Goal: Check status

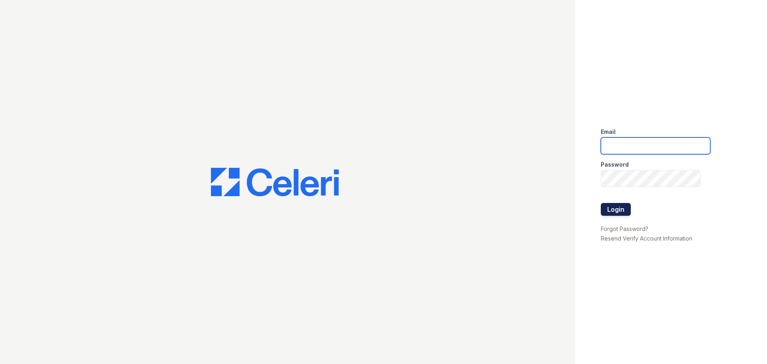
type input "edziurkiewicz@trinity-pm.com"
click at [625, 215] on button "Login" at bounding box center [616, 209] width 30 height 13
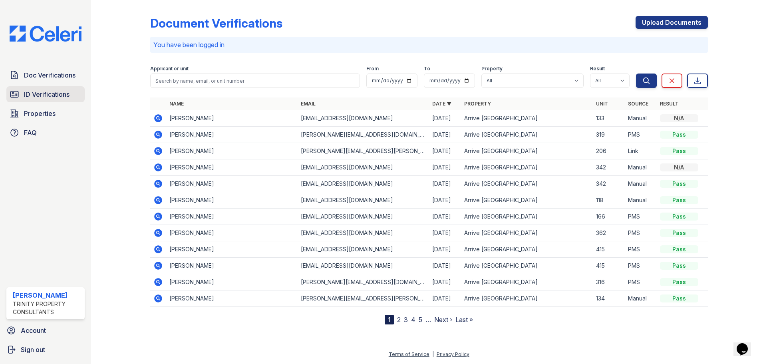
click at [48, 91] on span "ID Verifications" at bounding box center [47, 94] width 46 height 10
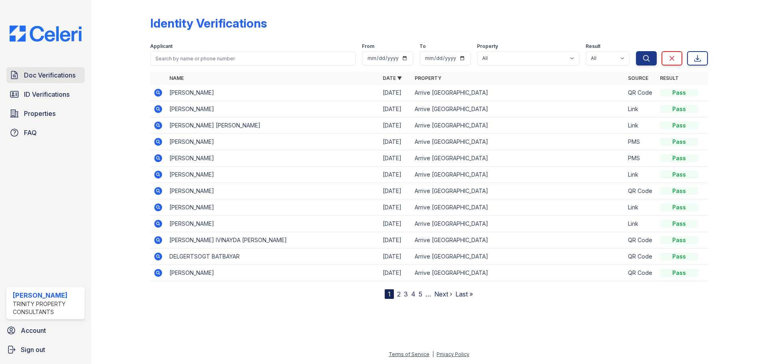
click at [50, 78] on span "Doc Verifications" at bounding box center [50, 75] width 52 height 10
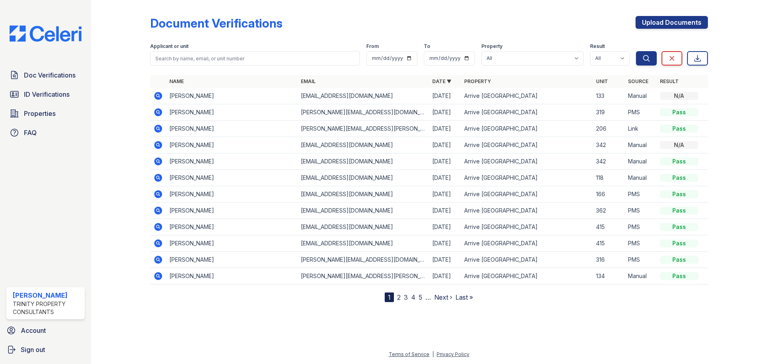
click at [156, 111] on icon at bounding box center [158, 112] width 10 height 10
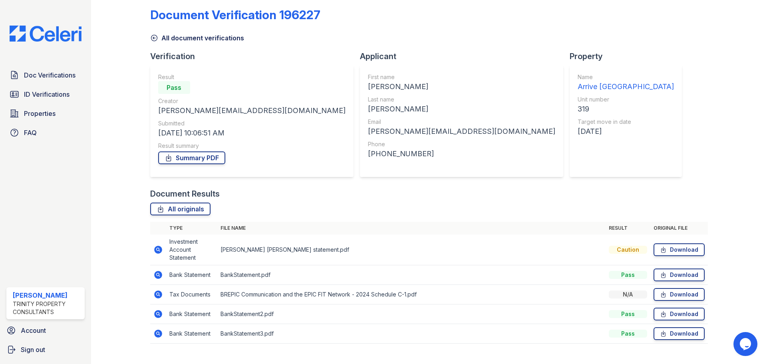
scroll to position [23, 0]
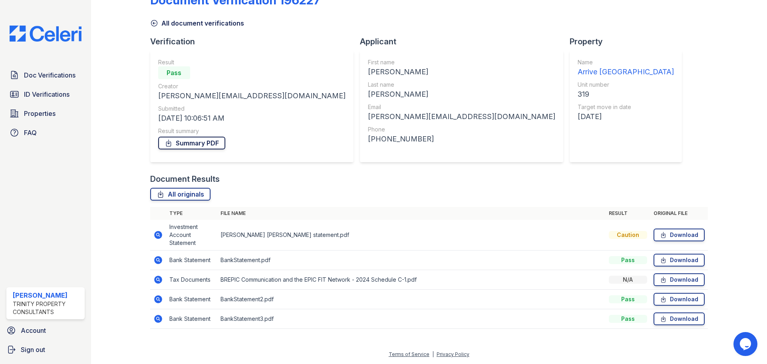
click at [208, 147] on link "Summary PDF" at bounding box center [191, 143] width 67 height 13
click at [36, 91] on span "ID Verifications" at bounding box center [47, 94] width 46 height 10
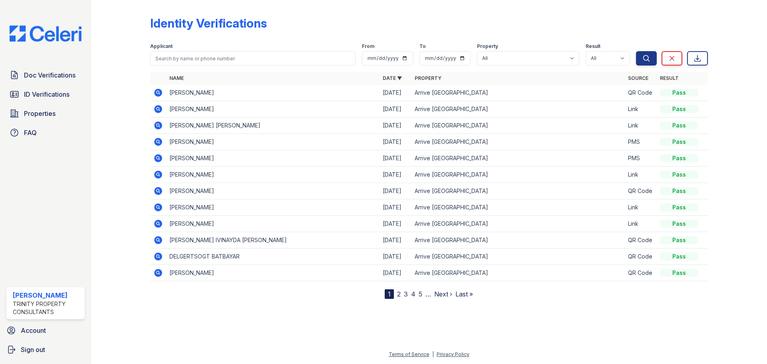
click at [188, 145] on td "[PERSON_NAME]" at bounding box center [272, 142] width 213 height 16
click at [159, 144] on icon at bounding box center [158, 142] width 8 height 8
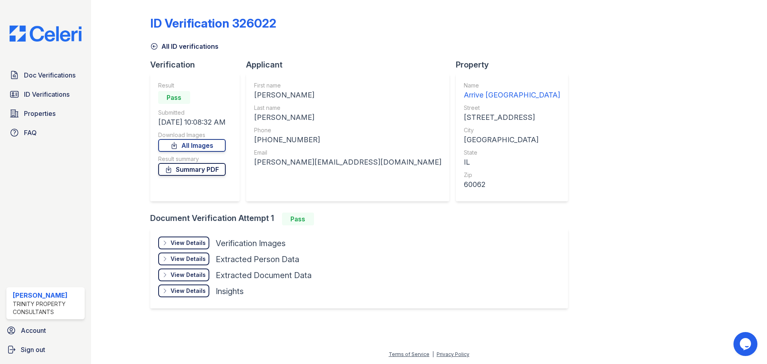
click at [206, 170] on link "Summary PDF" at bounding box center [191, 169] width 67 height 13
